Goal: Register for event/course

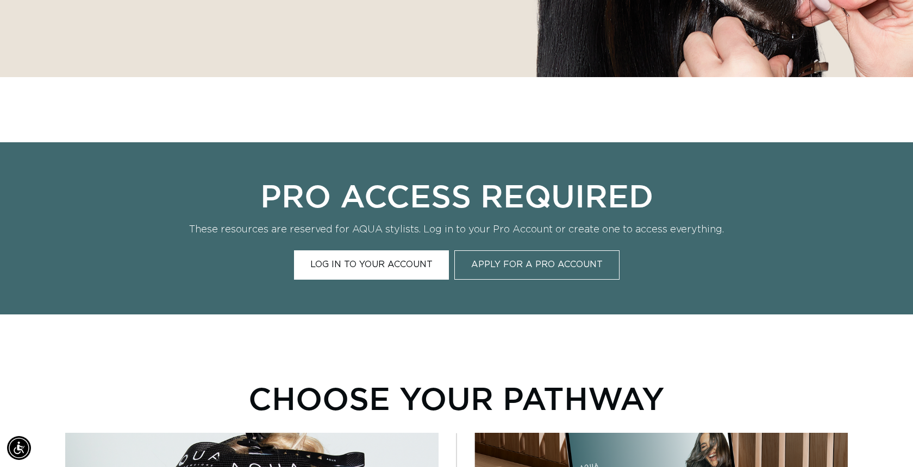
click at [365, 266] on link "Log In to Your Account" at bounding box center [371, 265] width 155 height 29
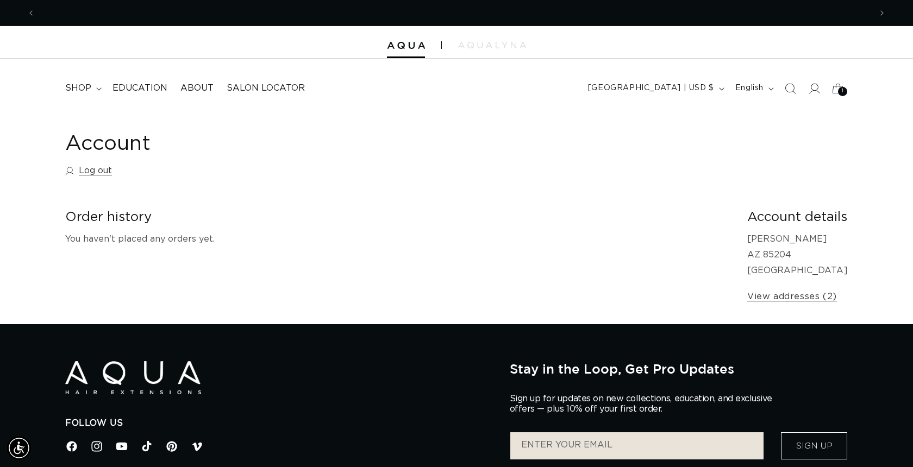
scroll to position [0, 836]
click at [137, 85] on span "Education" at bounding box center [140, 88] width 55 height 11
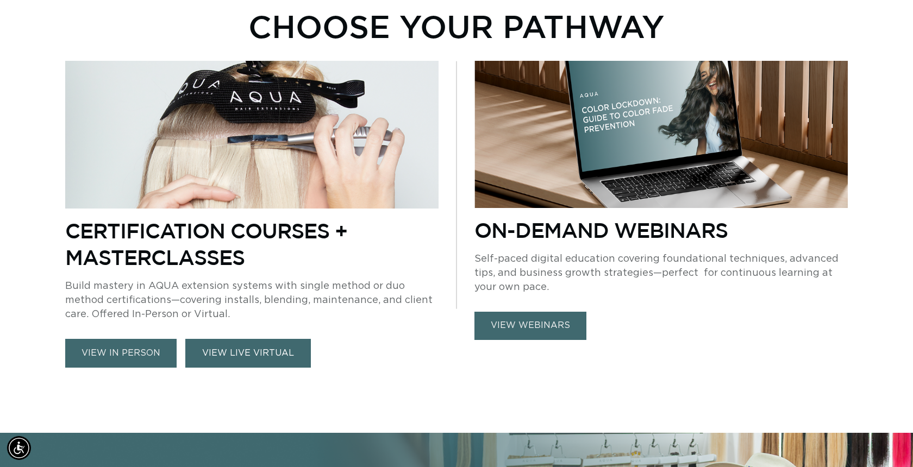
scroll to position [0, 836]
click at [136, 355] on link "view in person" at bounding box center [120, 353] width 111 height 29
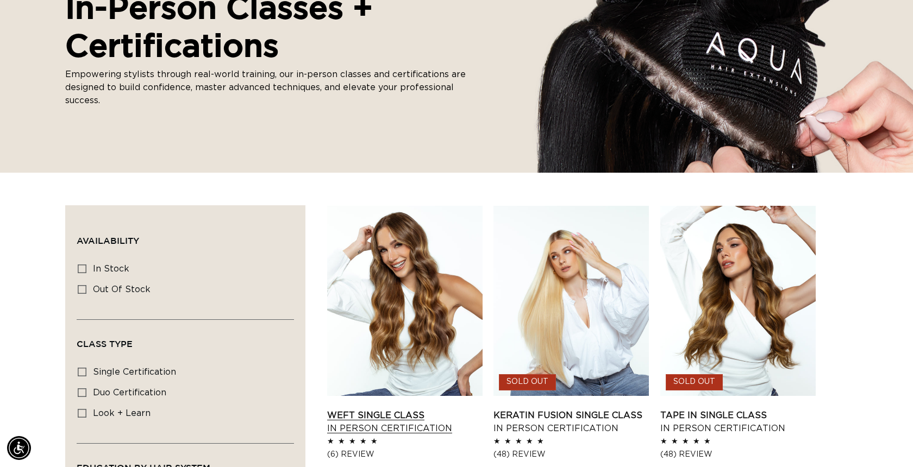
scroll to position [0, 1672]
click at [371, 409] on link "Weft Single Class In Person Certification" at bounding box center [404, 422] width 155 height 26
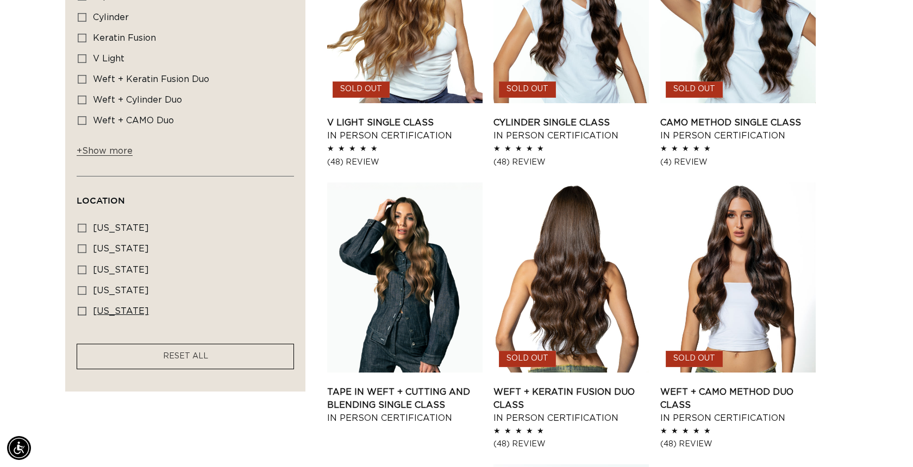
scroll to position [0, 0]
click at [84, 230] on icon at bounding box center [82, 228] width 9 height 9
click at [84, 230] on input "California California (1 product)" at bounding box center [82, 228] width 9 height 9
checkbox input "true"
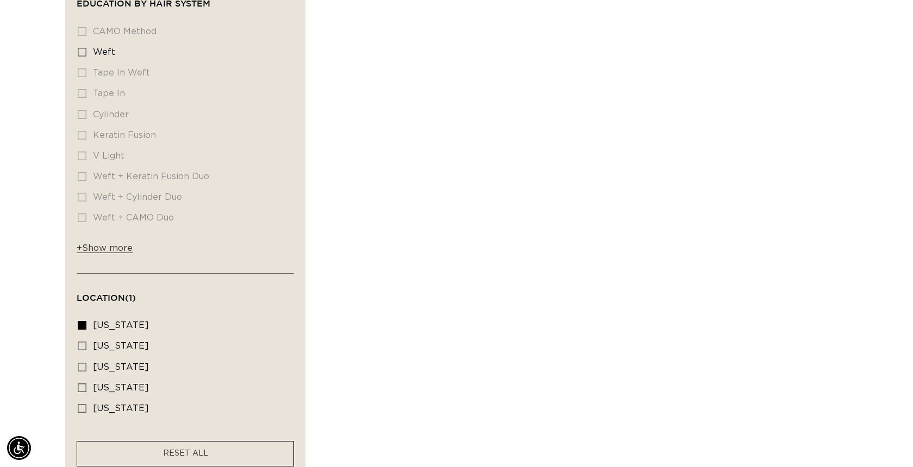
scroll to position [0, 1672]
click at [84, 329] on icon at bounding box center [82, 325] width 9 height 9
click at [84, 329] on input "California California (1 product)" at bounding box center [82, 325] width 9 height 9
checkbox input "false"
click at [82, 411] on icon at bounding box center [82, 408] width 9 height 9
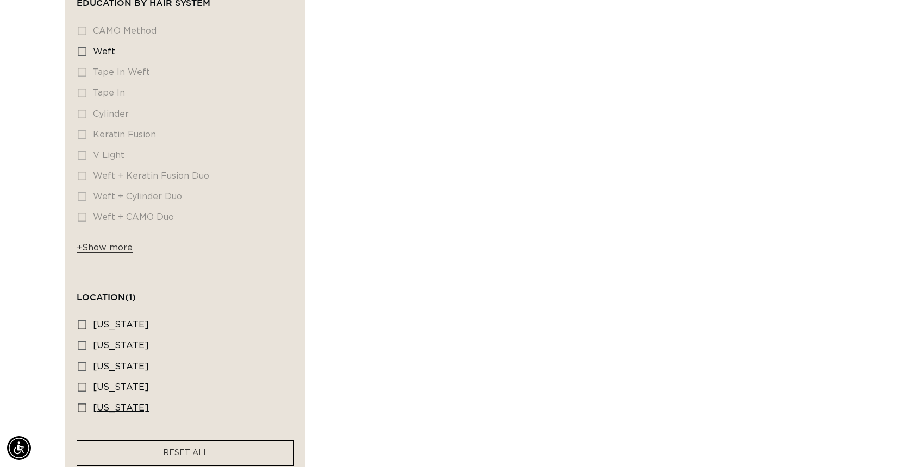
click at [82, 411] on input "Texas Texas (1 product)" at bounding box center [82, 408] width 9 height 9
checkbox input "true"
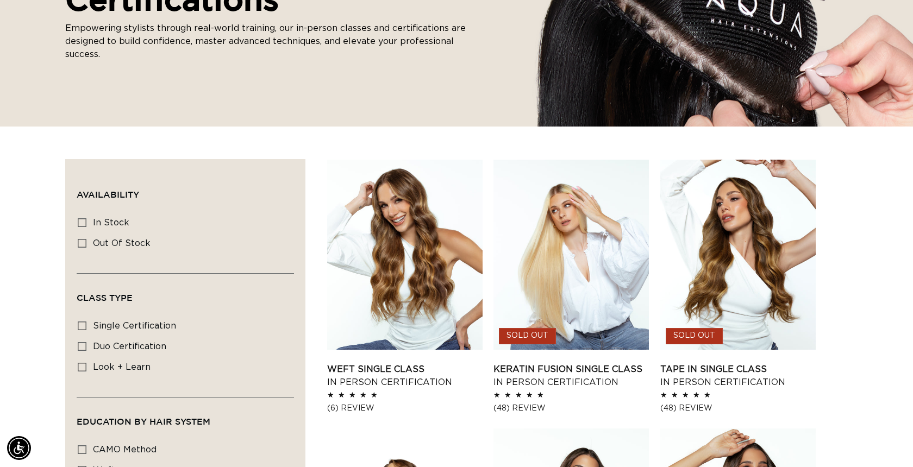
scroll to position [227, 0]
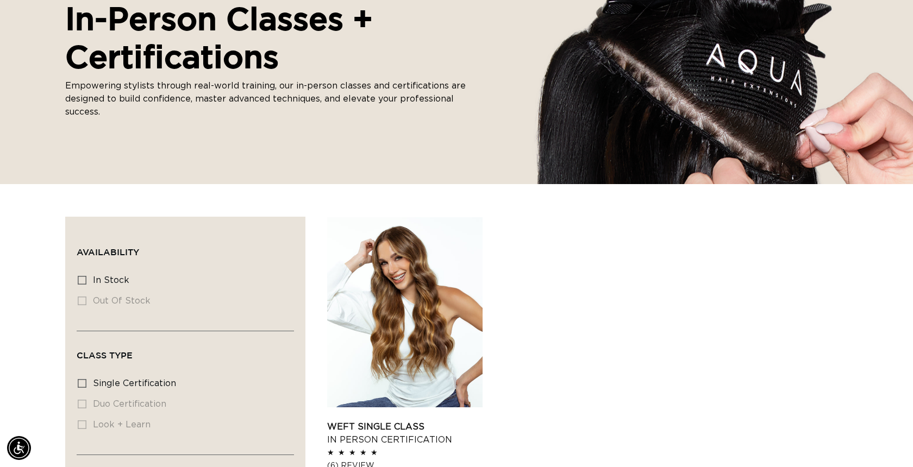
scroll to position [171, 0]
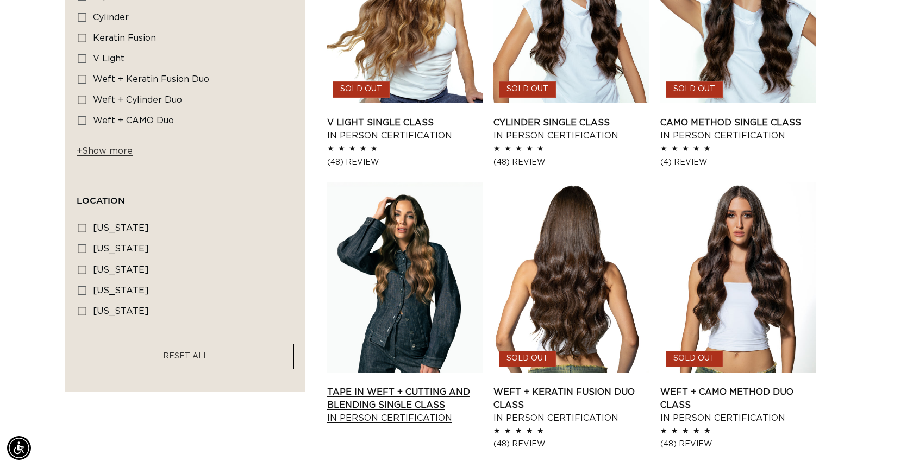
scroll to position [0, 836]
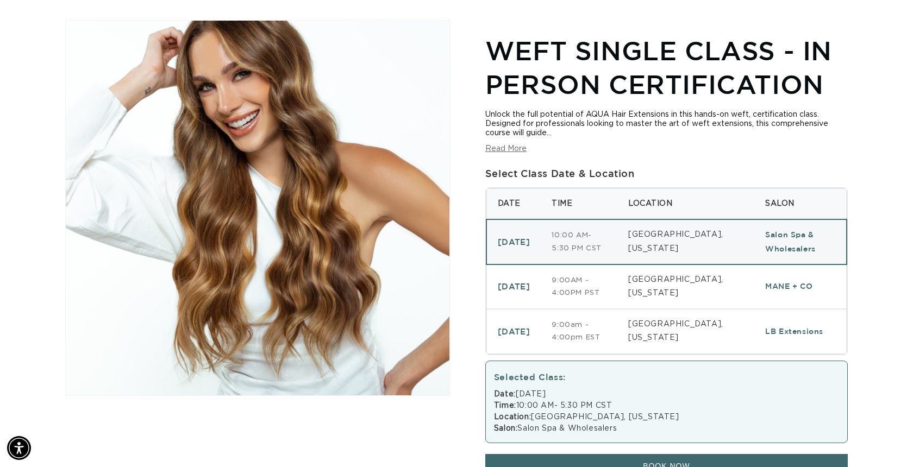
scroll to position [129, 0]
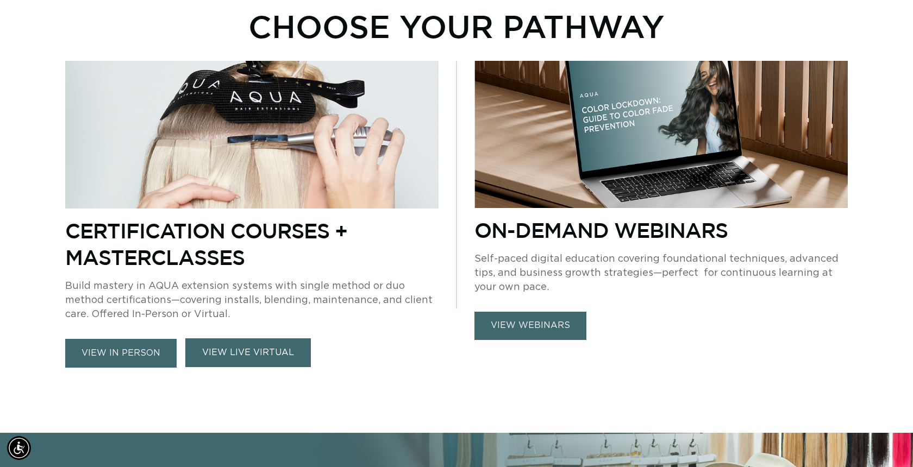
click at [245, 354] on link "VIEW LIVE VIRTUAL" at bounding box center [248, 353] width 126 height 29
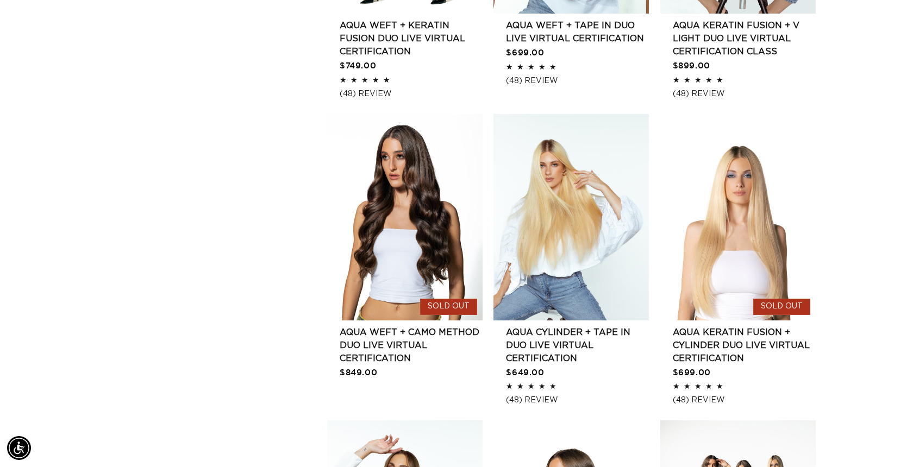
scroll to position [1167, 0]
